Goal: Task Accomplishment & Management: Use online tool/utility

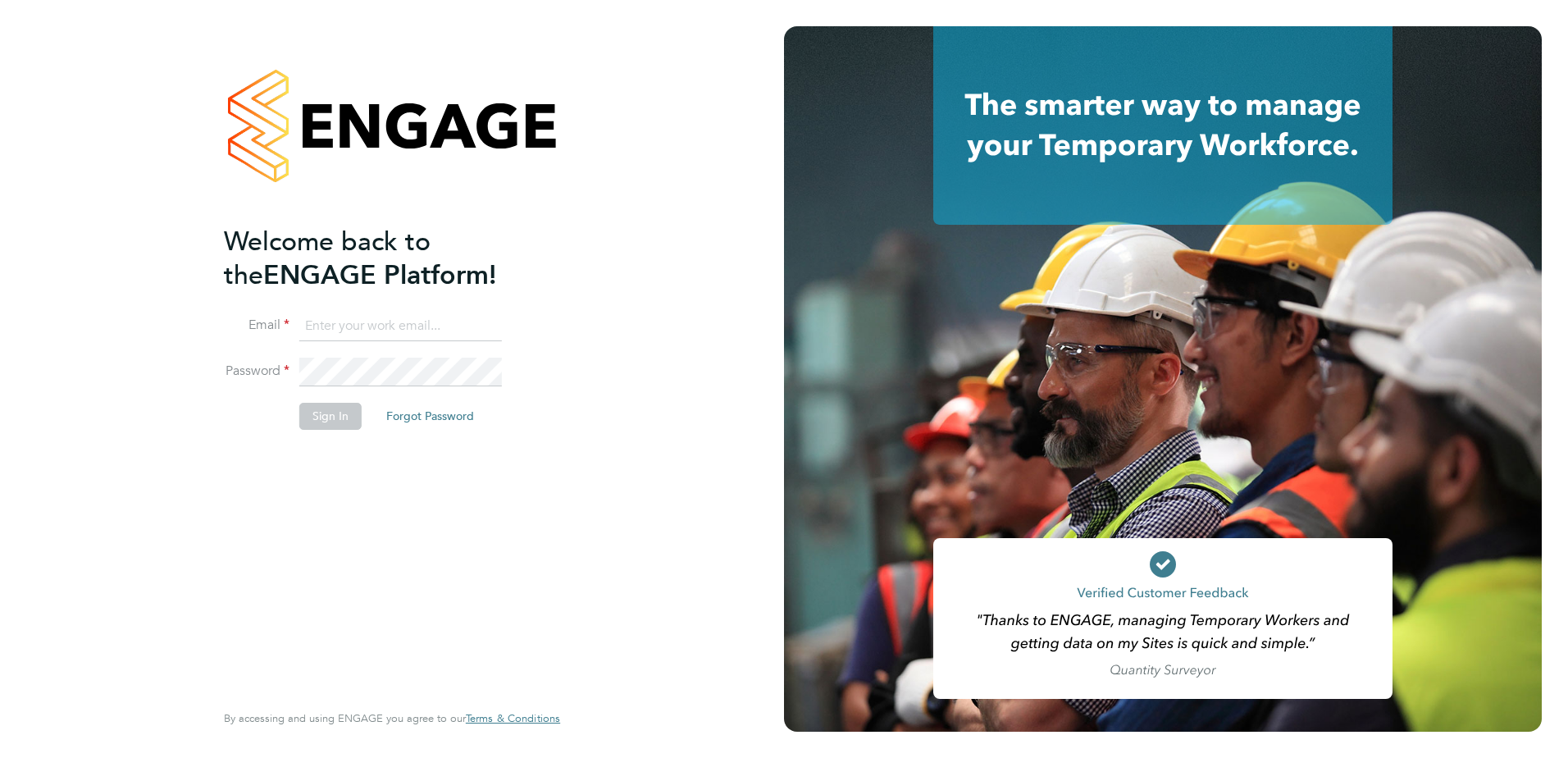
click at [316, 323] on input at bounding box center [401, 326] width 203 height 30
type input "mark.davies2@ngbailey.co.uk"
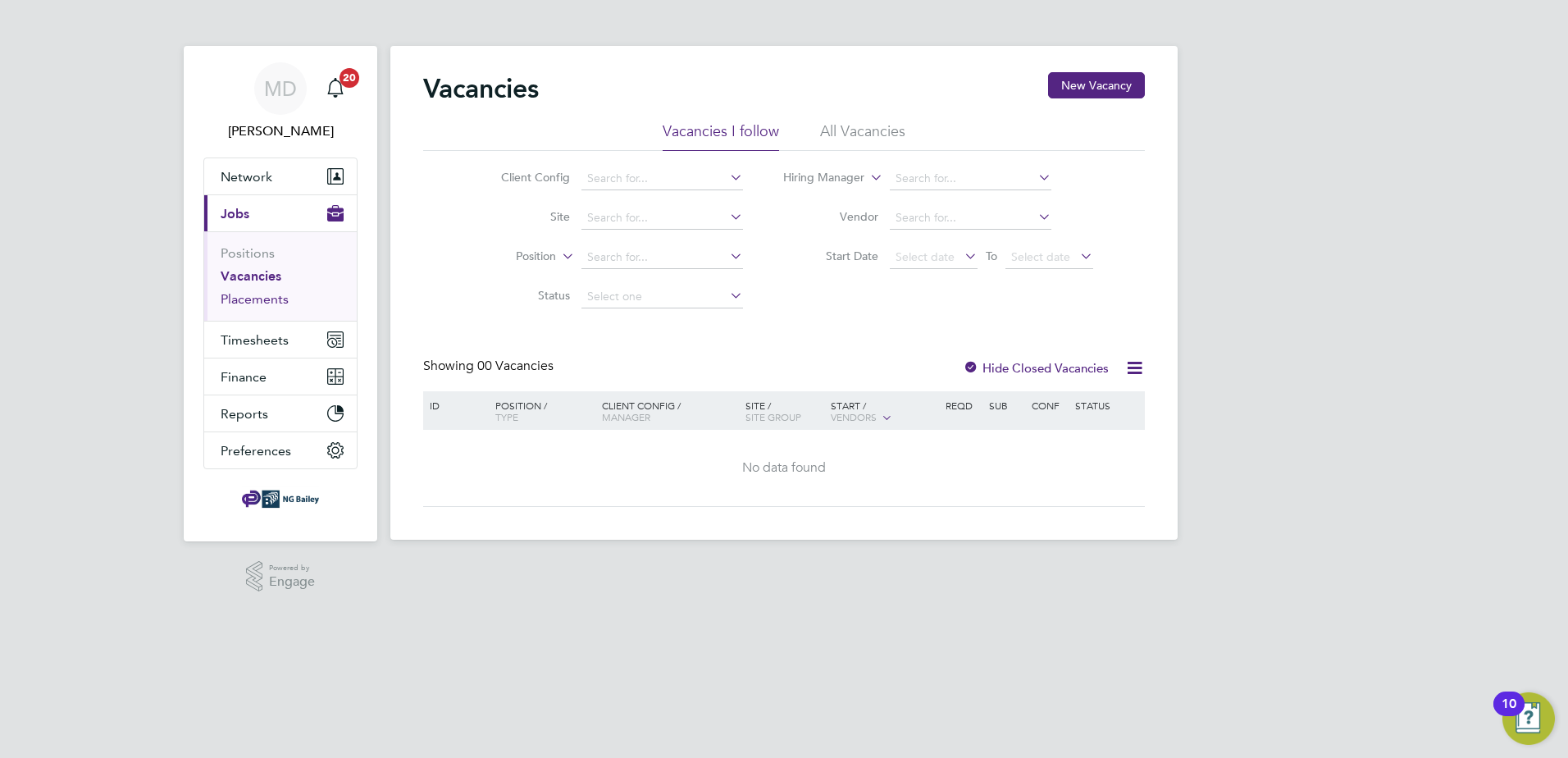
click at [258, 293] on link "Placements" at bounding box center [255, 299] width 68 height 15
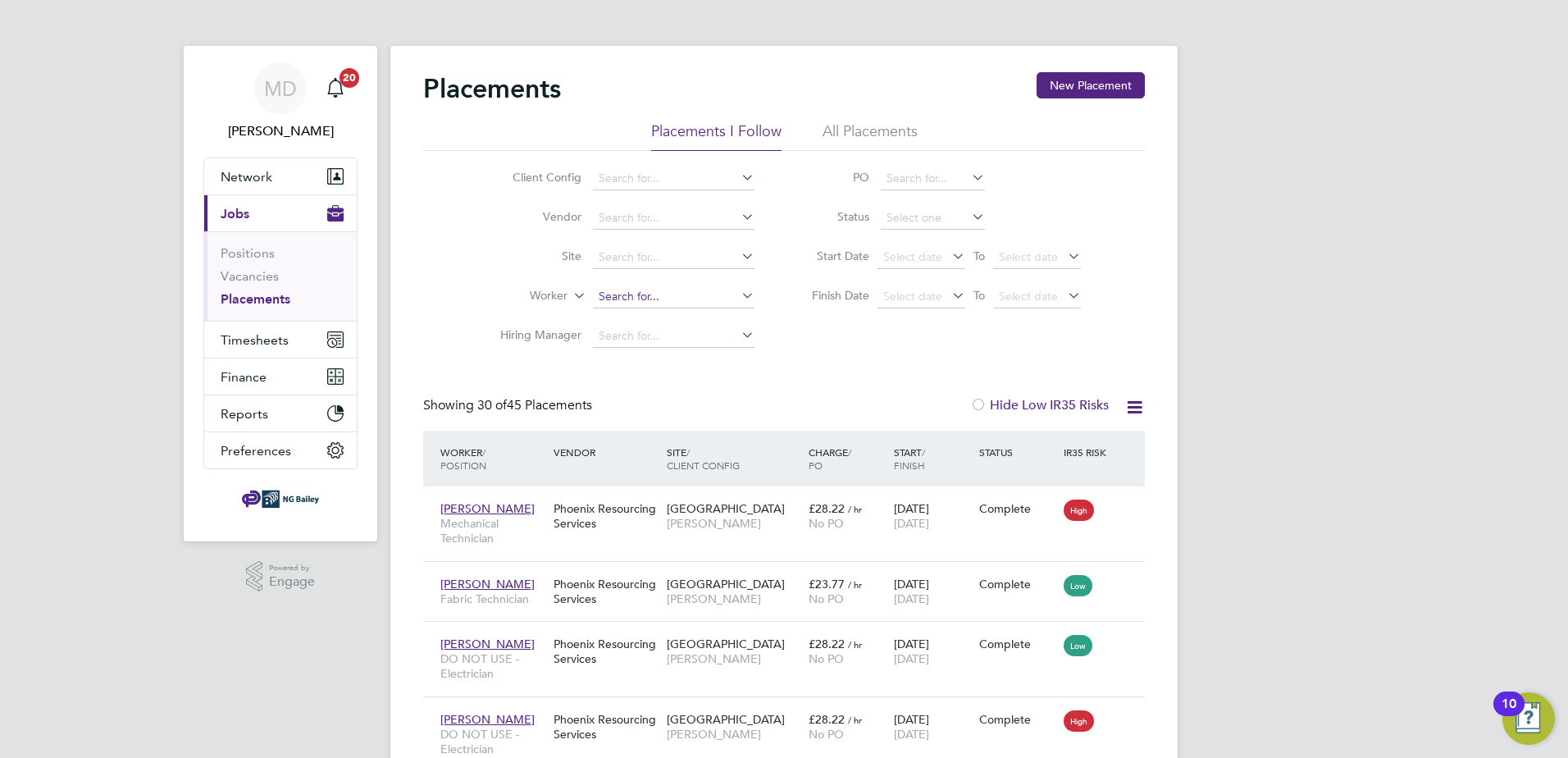
click at [623, 292] on input at bounding box center [674, 297] width 162 height 23
click at [625, 312] on b "[PERSON_NAME]" at bounding box center [646, 319] width 95 height 14
type input "[PERSON_NAME]"
